Goal: Information Seeking & Learning: Find contact information

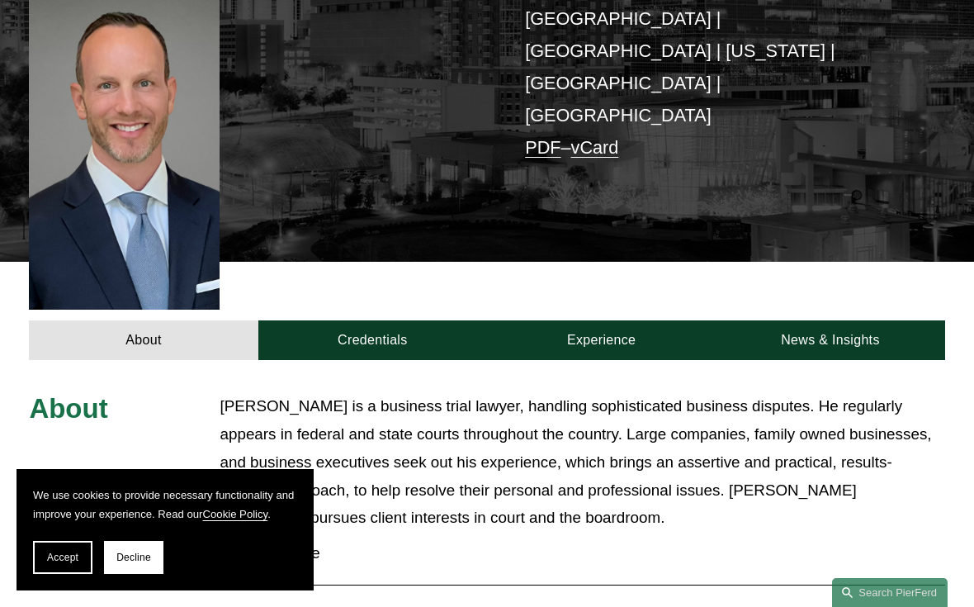
scroll to position [433, 0]
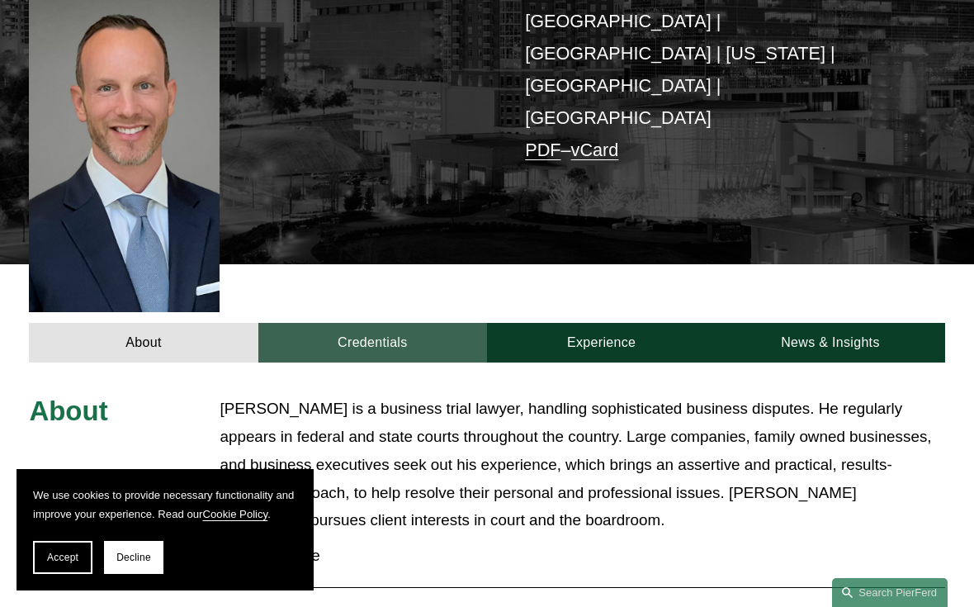
click at [407, 323] on link "Credentials" at bounding box center [372, 343] width 229 height 40
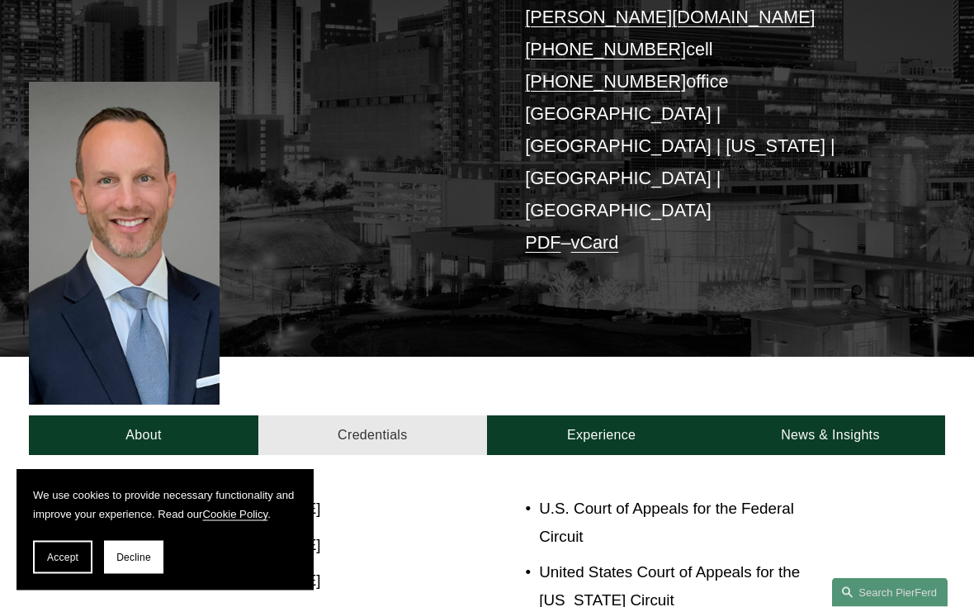
scroll to position [340, 0]
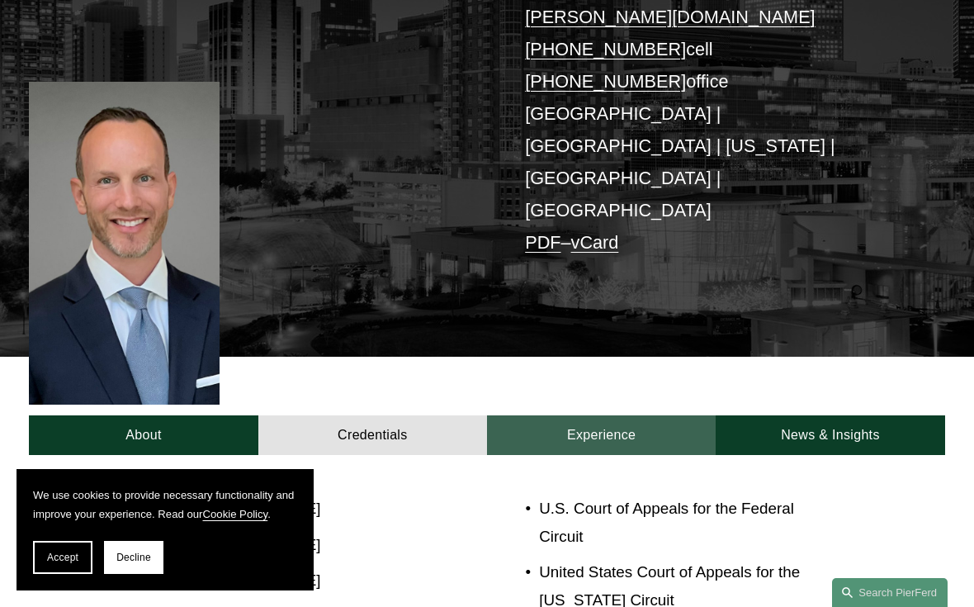
click at [674, 415] on link "Experience" at bounding box center [601, 435] width 229 height 40
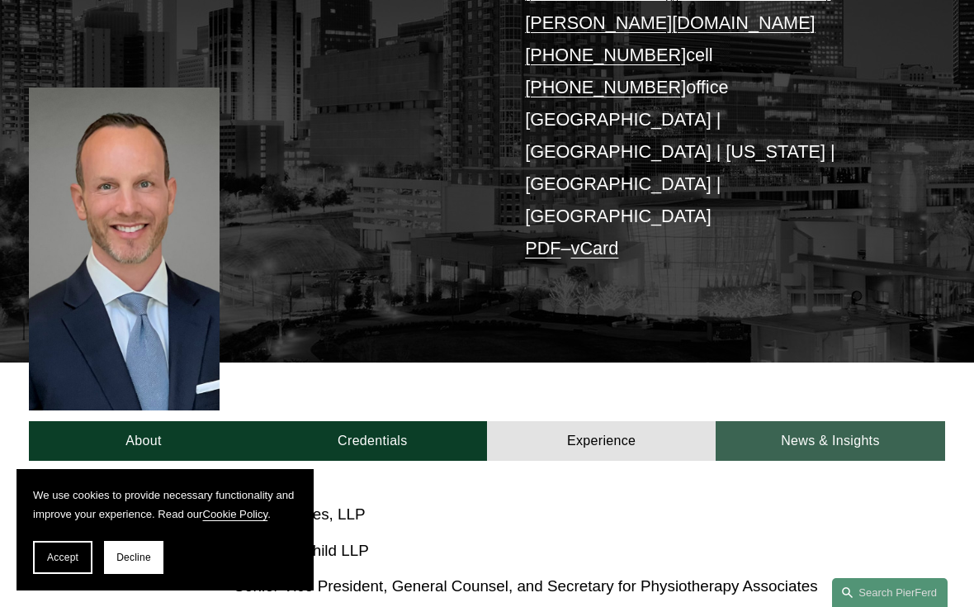
click at [850, 421] on link "News & Insights" at bounding box center [830, 441] width 229 height 40
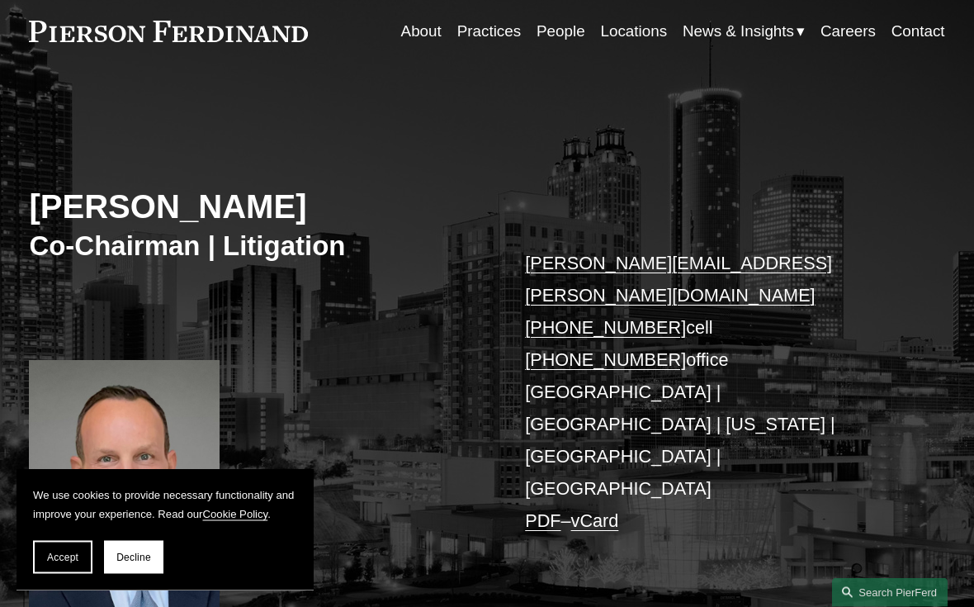
scroll to position [0, 0]
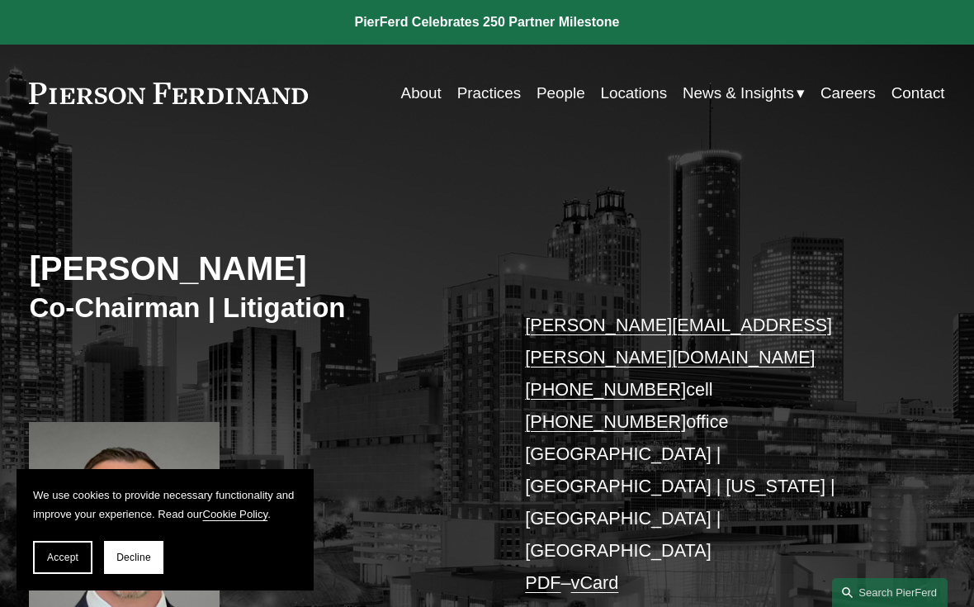
click at [547, 106] on link "People" at bounding box center [561, 93] width 49 height 31
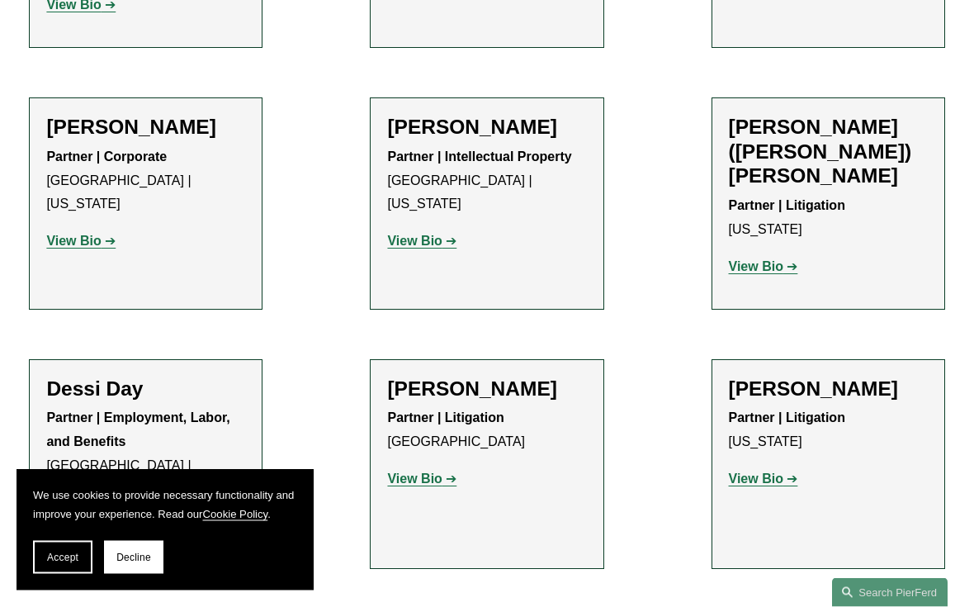
scroll to position [5326, 0]
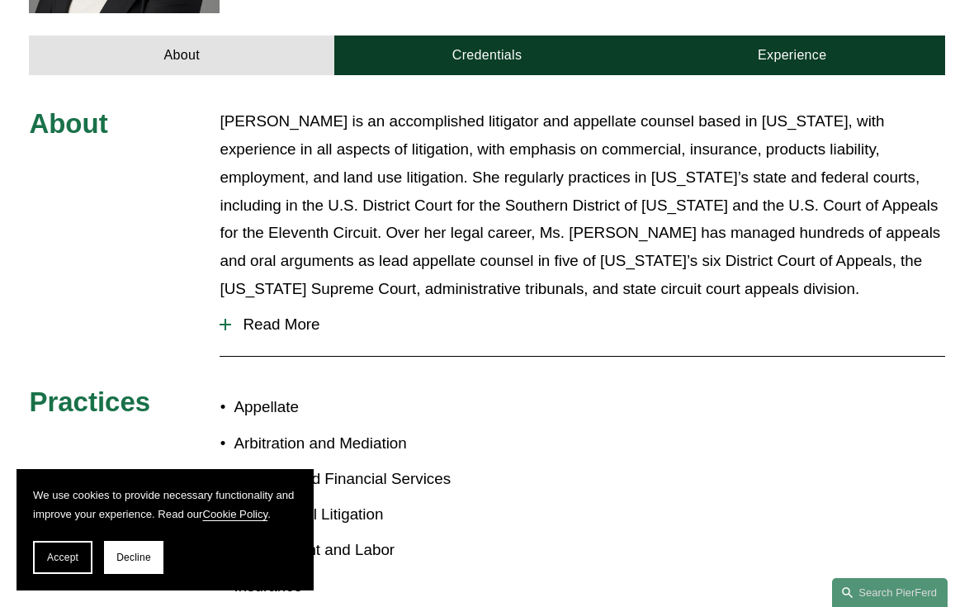
scroll to position [623, 0]
click at [298, 316] on span "Read More" at bounding box center [587, 325] width 713 height 18
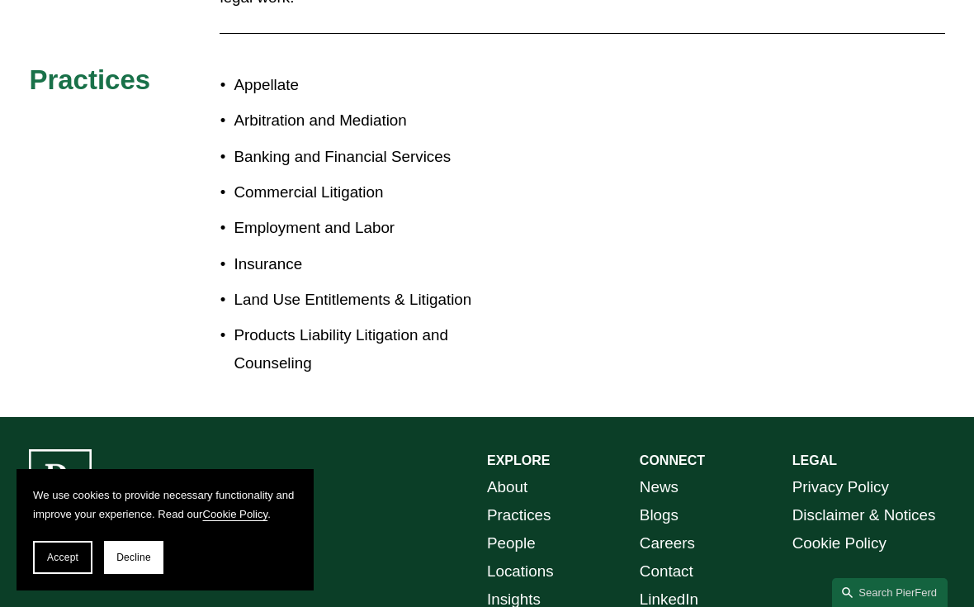
scroll to position [1836, 0]
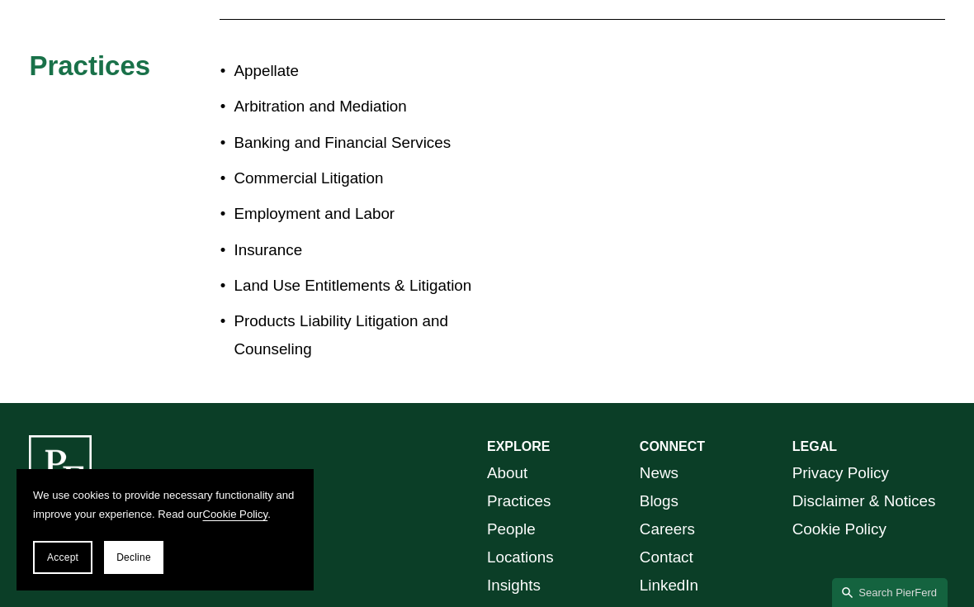
click at [541, 543] on link "Locations" at bounding box center [520, 557] width 67 height 28
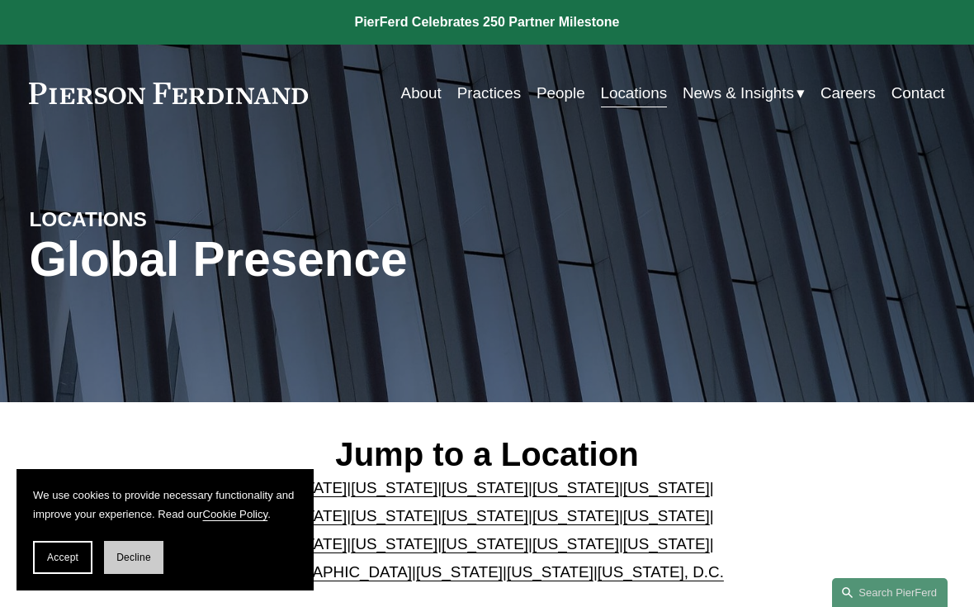
click at [145, 560] on span "Decline" at bounding box center [133, 558] width 35 height 12
